Goal: Find specific page/section: Find specific page/section

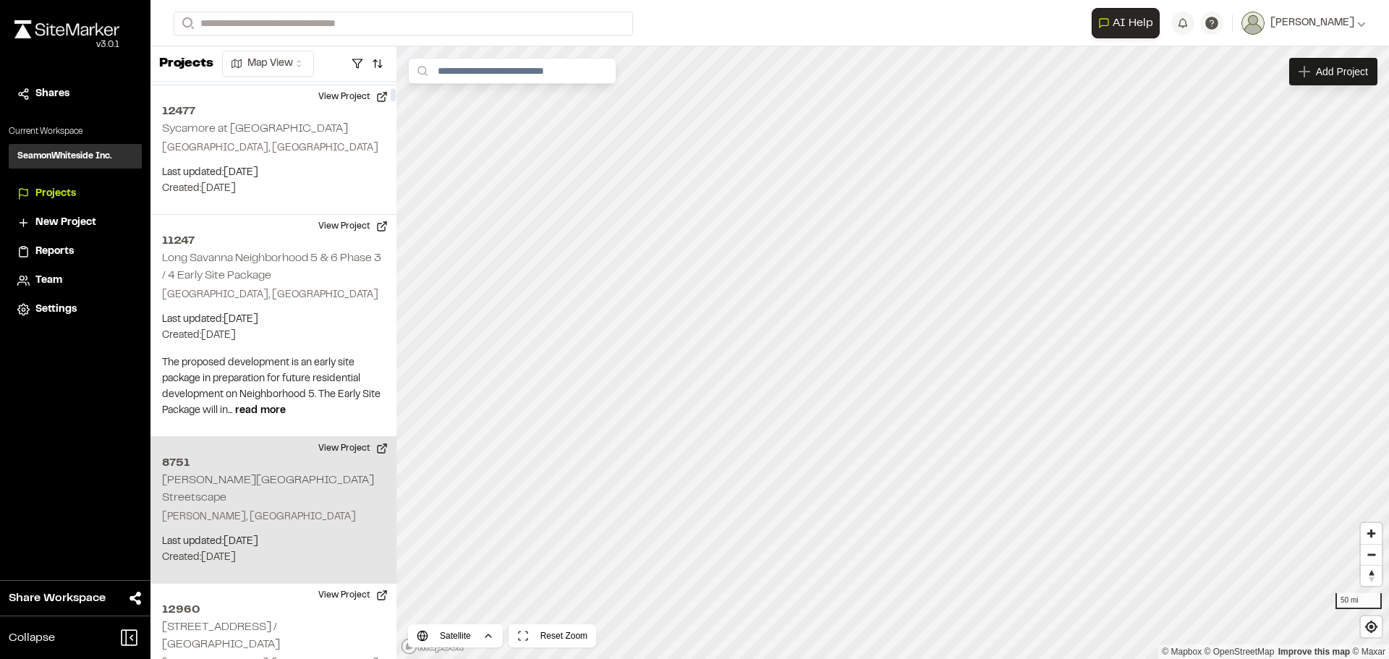
scroll to position [1880, 0]
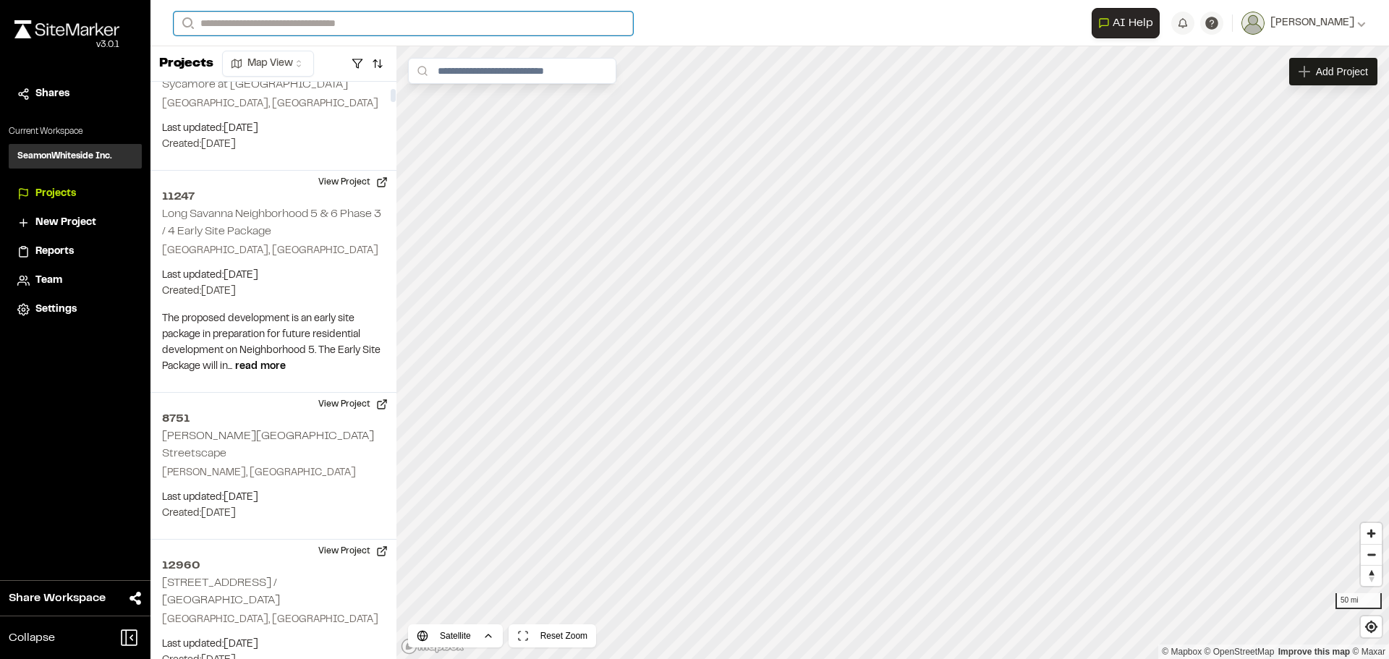
click at [249, 26] on input "Search" at bounding box center [403, 24] width 459 height 24
type input "****"
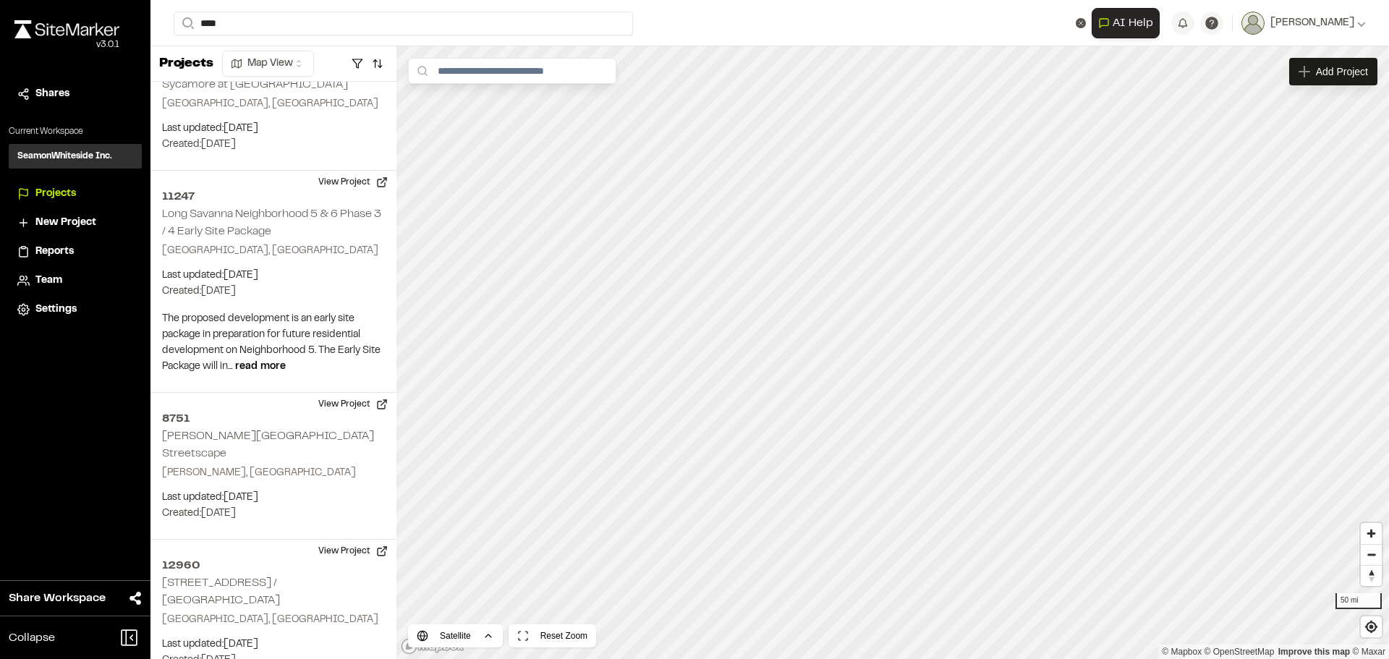
click at [241, 110] on p "[STREET_ADDRESS][PERSON_NAME]" at bounding box center [289, 103] width 213 height 17
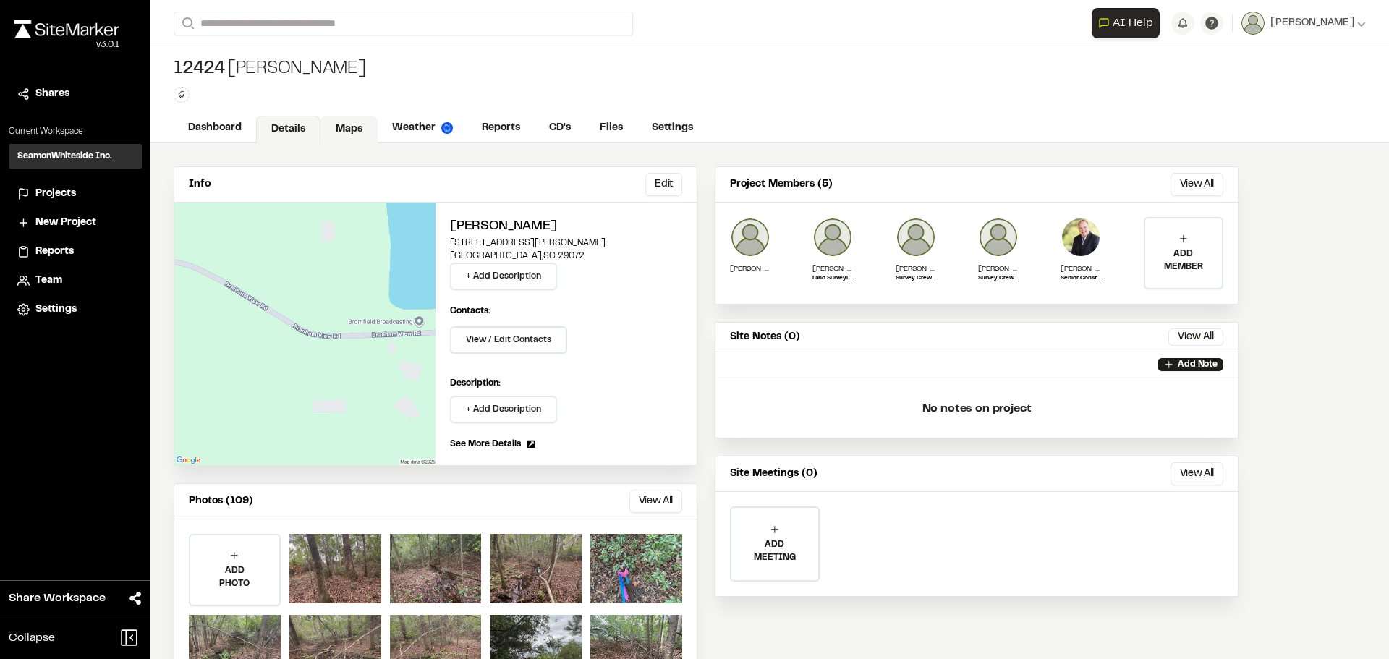
click at [351, 125] on link "Maps" at bounding box center [348, 129] width 57 height 27
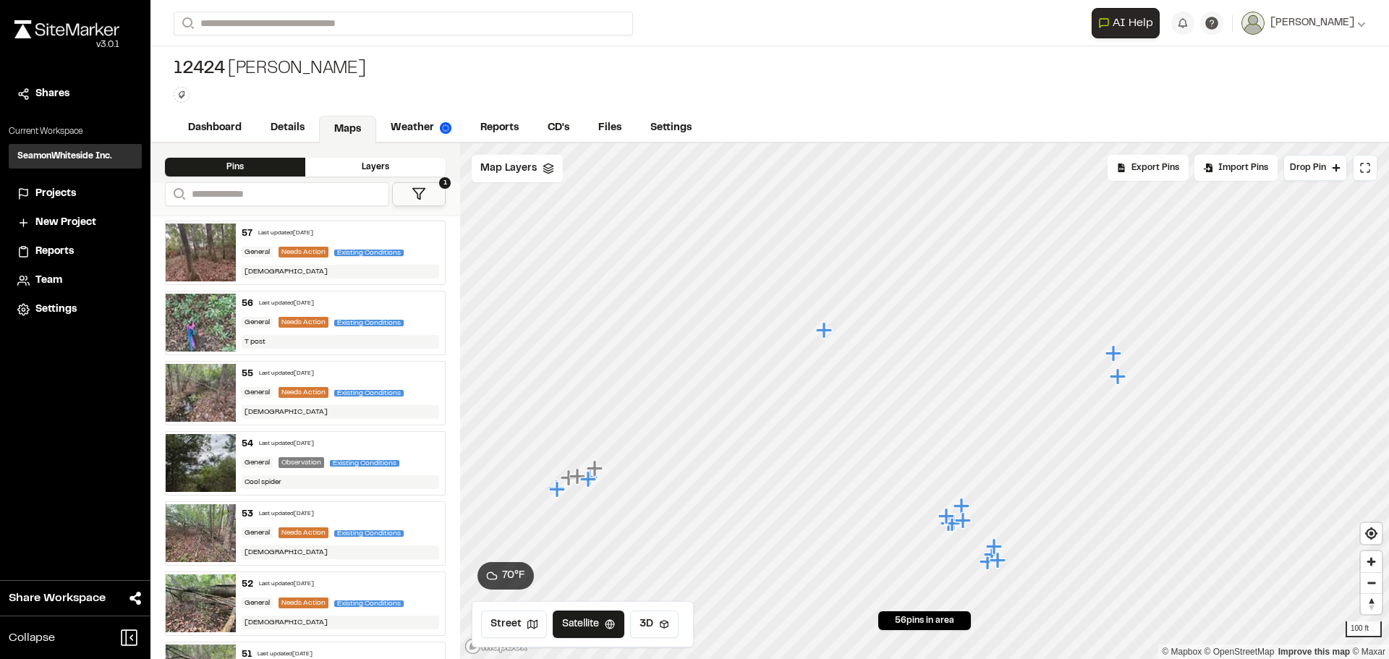
click at [1112, 354] on icon "Map marker" at bounding box center [1113, 353] width 16 height 16
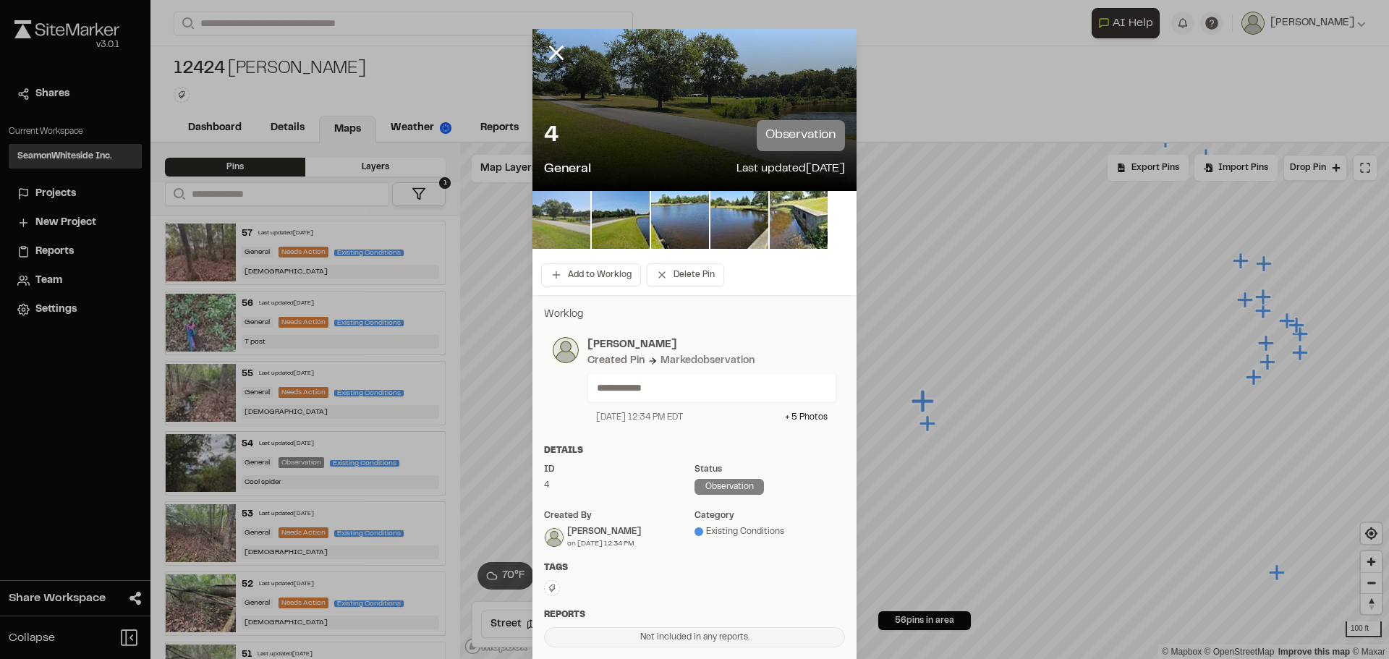
click at [550, 226] on img at bounding box center [561, 220] width 58 height 58
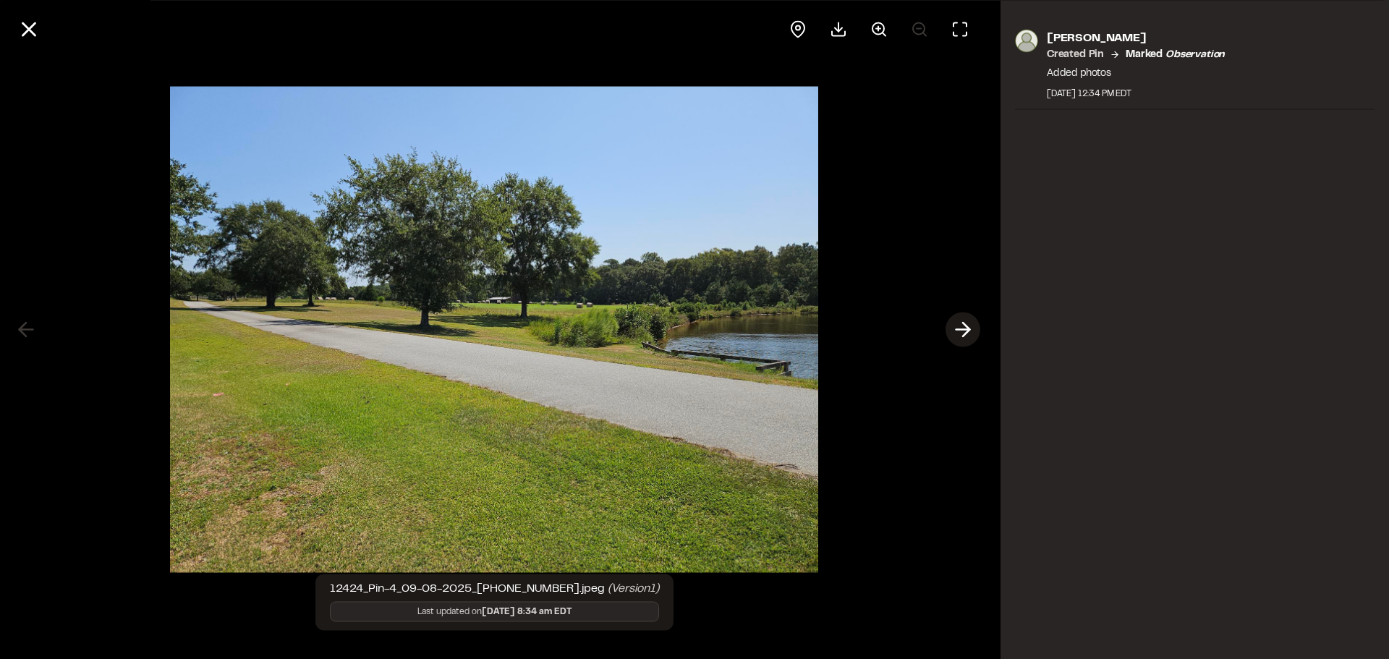
click at [965, 328] on icon at bounding box center [962, 329] width 23 height 25
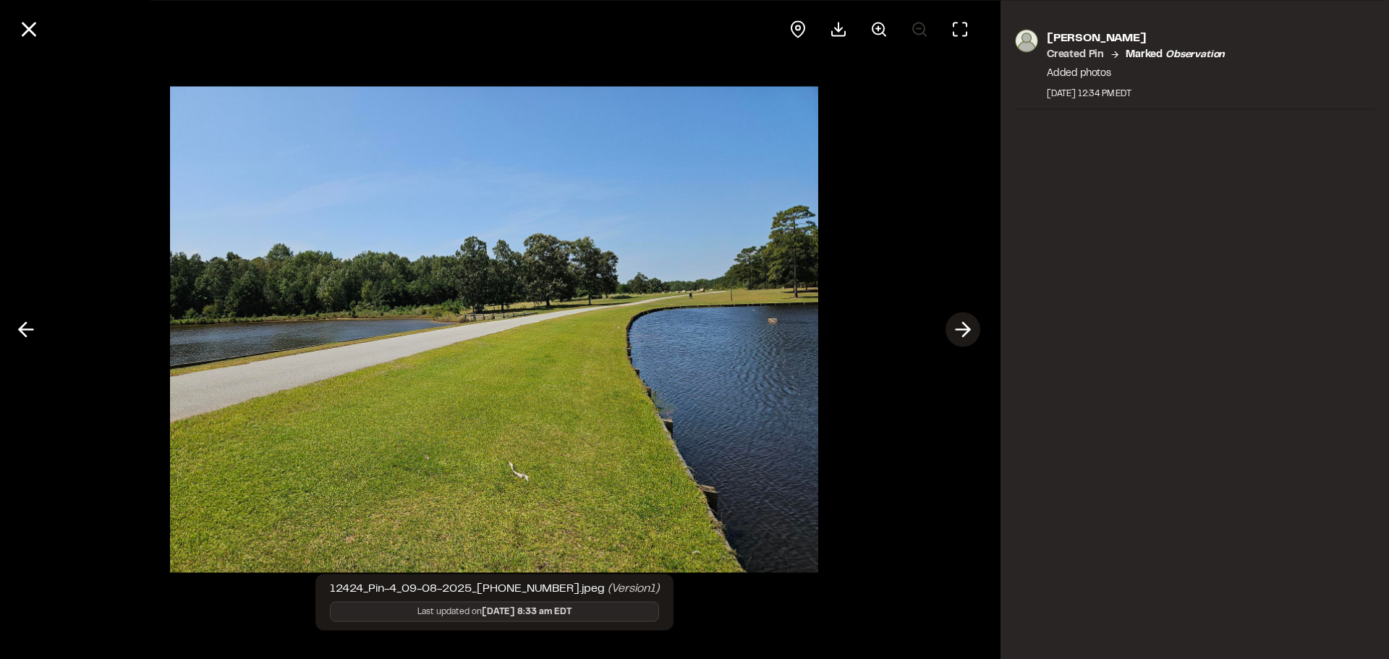
click at [965, 328] on icon at bounding box center [962, 329] width 23 height 25
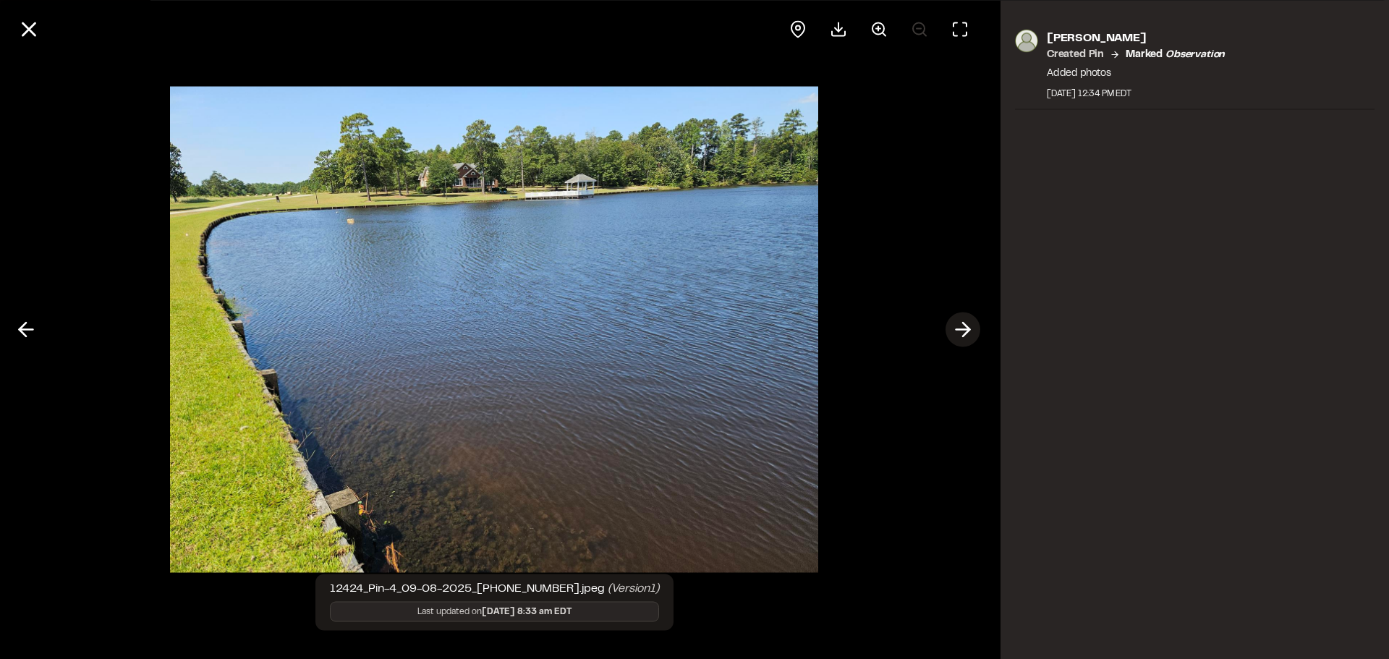
click at [970, 332] on icon at bounding box center [962, 329] width 23 height 25
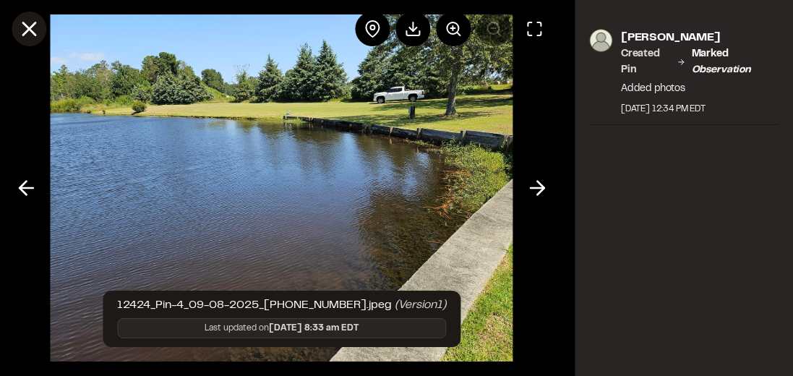
click at [21, 30] on icon at bounding box center [29, 29] width 25 height 25
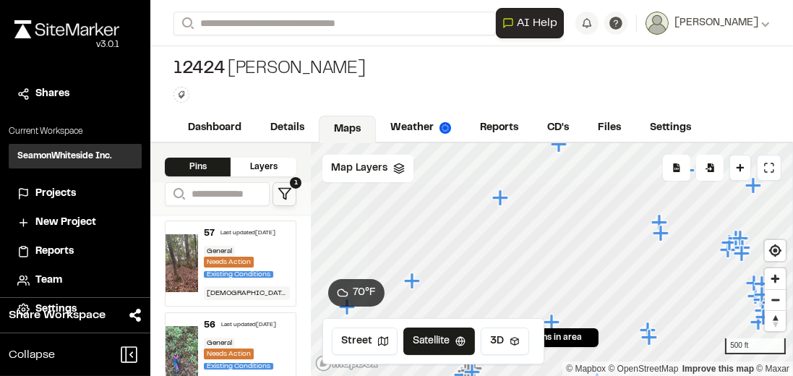
click at [414, 282] on icon "Map marker" at bounding box center [412, 281] width 16 height 16
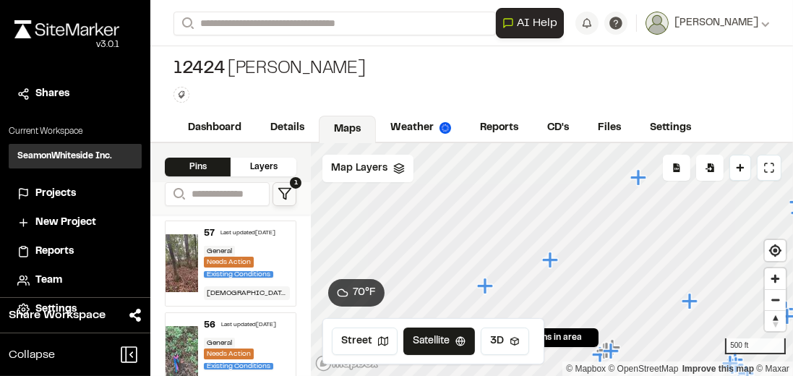
click at [638, 178] on icon "Map marker" at bounding box center [639, 177] width 16 height 16
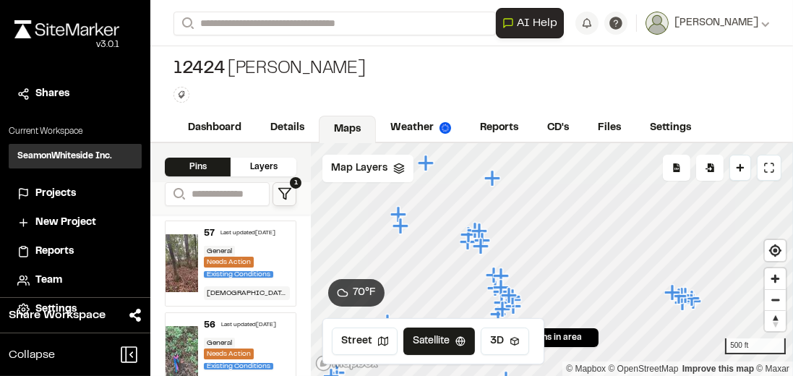
click at [493, 181] on icon "Map marker" at bounding box center [493, 178] width 16 height 16
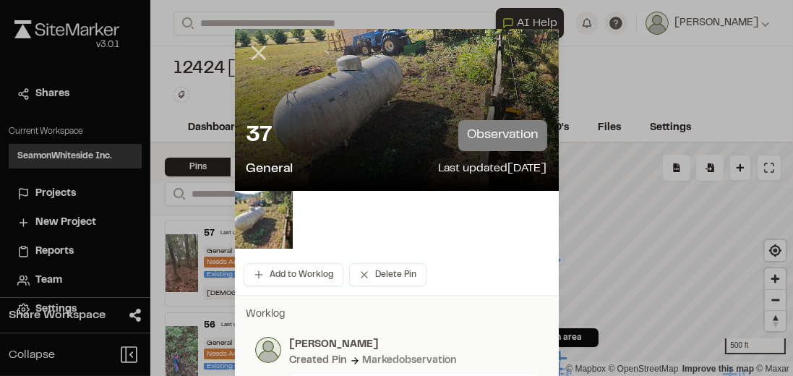
click at [260, 57] on line at bounding box center [258, 53] width 12 height 12
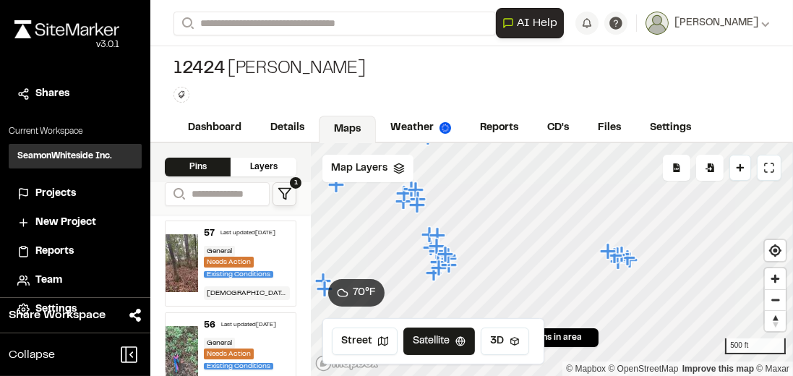
click at [605, 252] on icon "Map marker" at bounding box center [609, 251] width 19 height 19
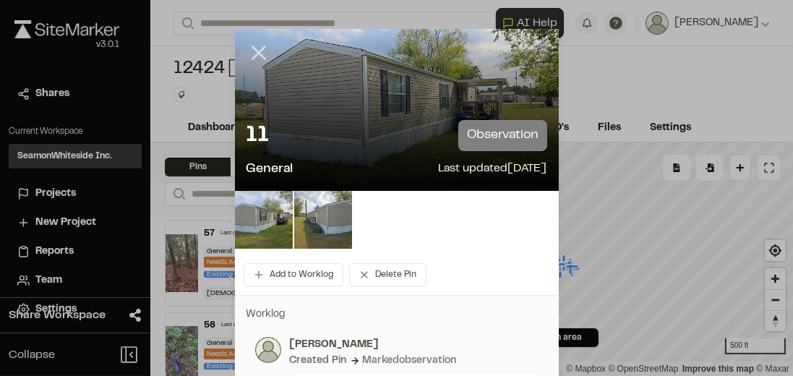
click at [258, 51] on icon at bounding box center [259, 52] width 25 height 25
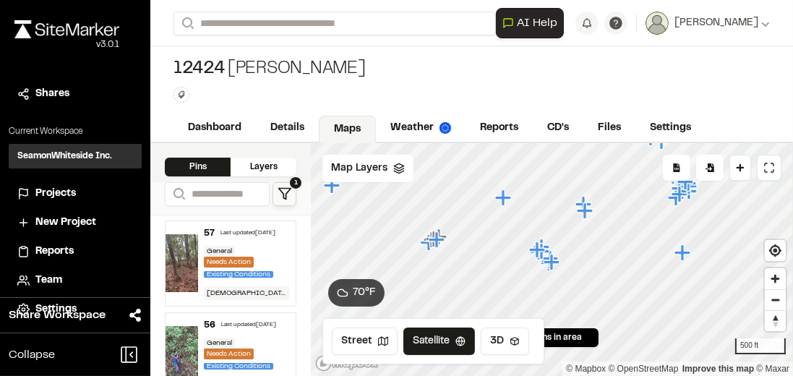
click at [680, 252] on icon "Map marker" at bounding box center [683, 252] width 16 height 16
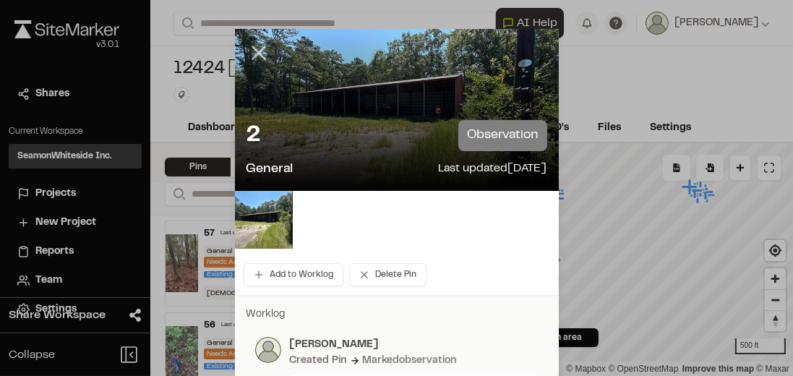
click at [255, 56] on icon at bounding box center [259, 52] width 25 height 25
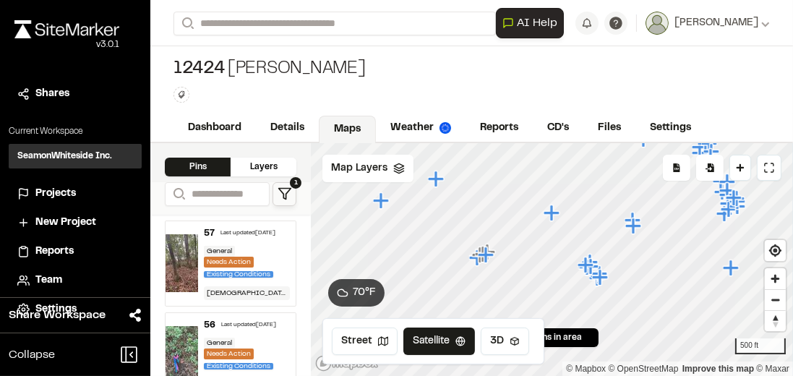
click at [382, 203] on icon "Map marker" at bounding box center [381, 200] width 16 height 16
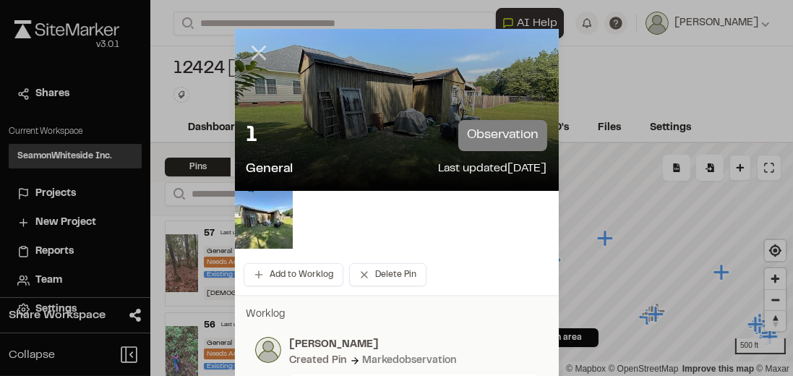
click at [252, 54] on icon at bounding box center [259, 52] width 25 height 25
